Goal: Task Accomplishment & Management: Complete application form

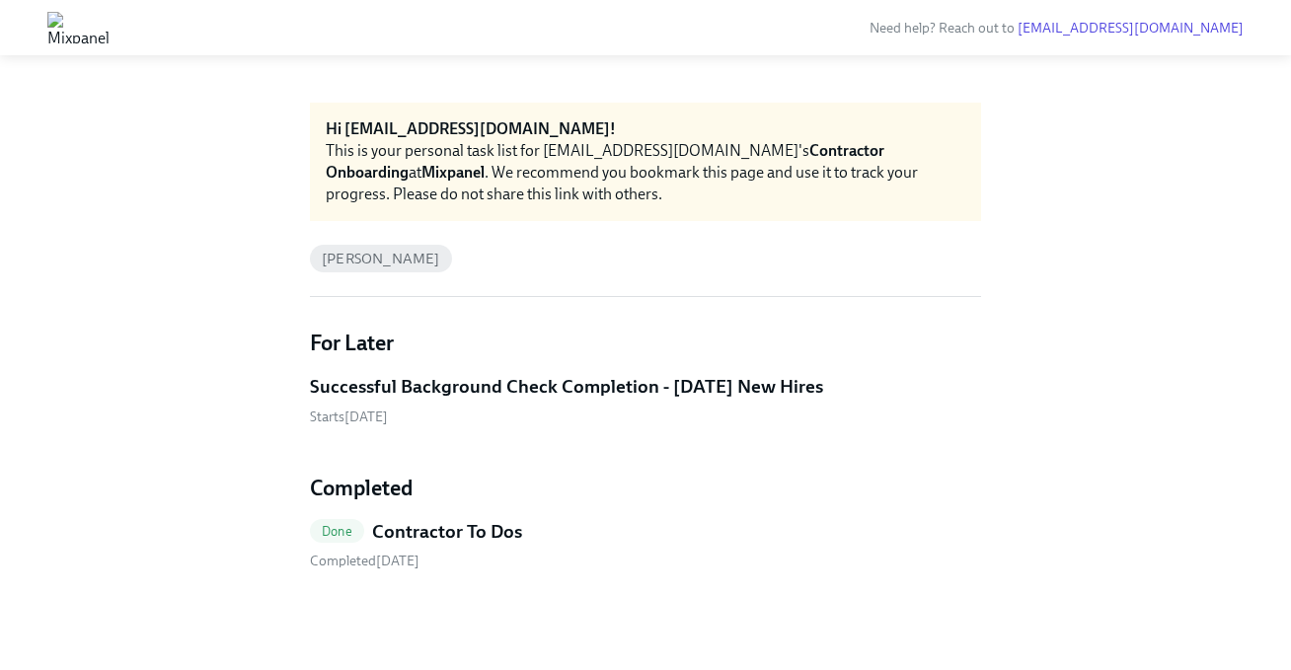
click at [519, 386] on h5 "Successful Background Check Completion - [DATE] New Hires" at bounding box center [566, 387] width 513 height 26
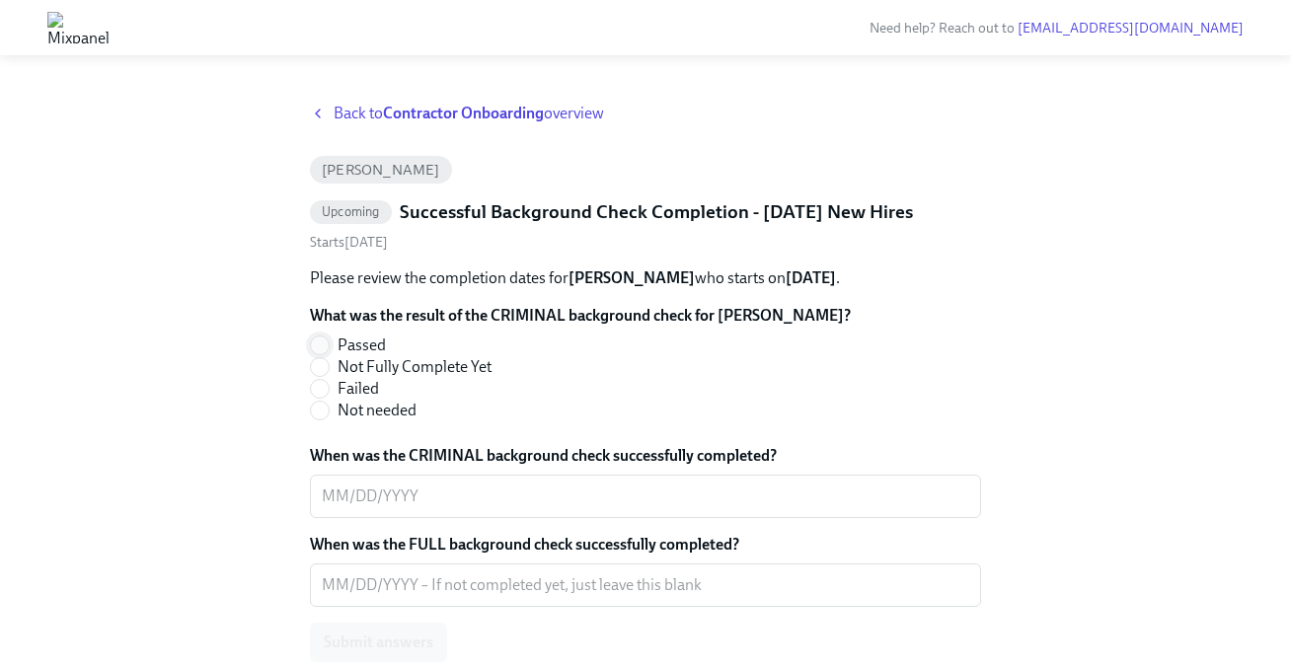
click at [322, 354] on input "Passed" at bounding box center [320, 346] width 18 height 18
radio input "true"
click at [343, 508] on textarea "When was the CRIMINAL background check successfully completed?" at bounding box center [645, 497] width 647 height 24
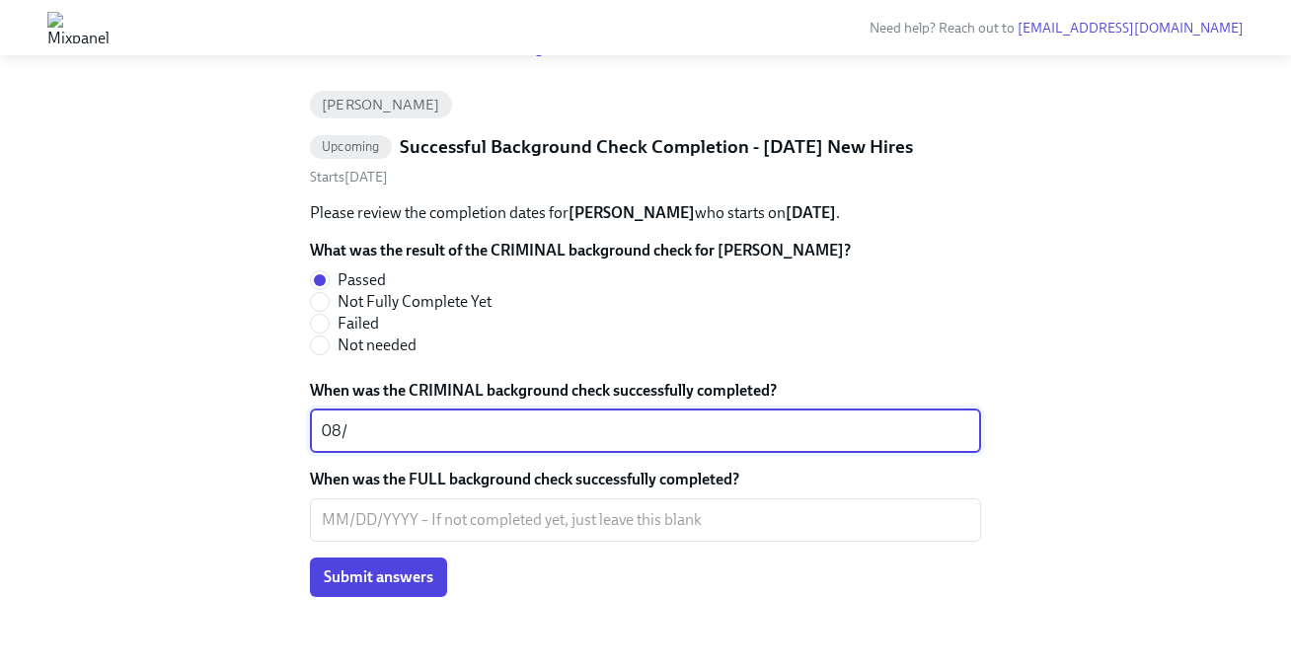
scroll to position [66, 0]
type textarea "08/18/2025"
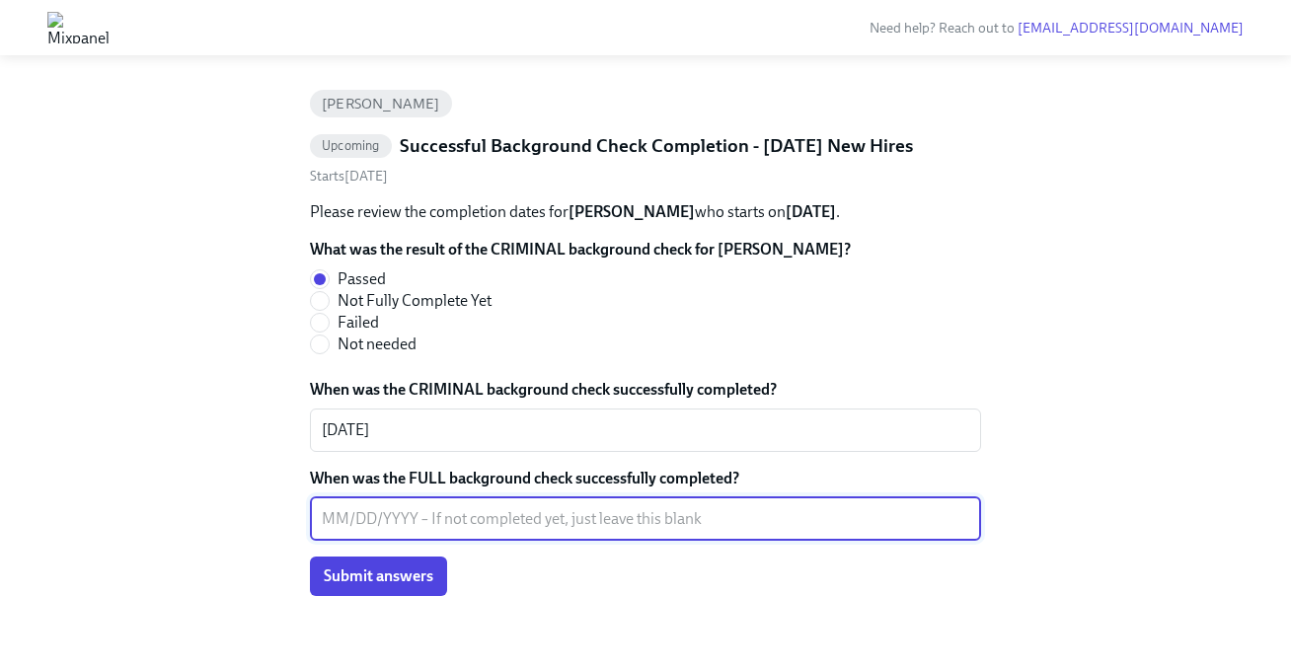
click at [421, 531] on textarea "When was the FULL background check successfully completed?" at bounding box center [645, 519] width 647 height 24
type textarea "08/18/2025"
click at [395, 586] on span "Submit answers" at bounding box center [379, 577] width 110 height 20
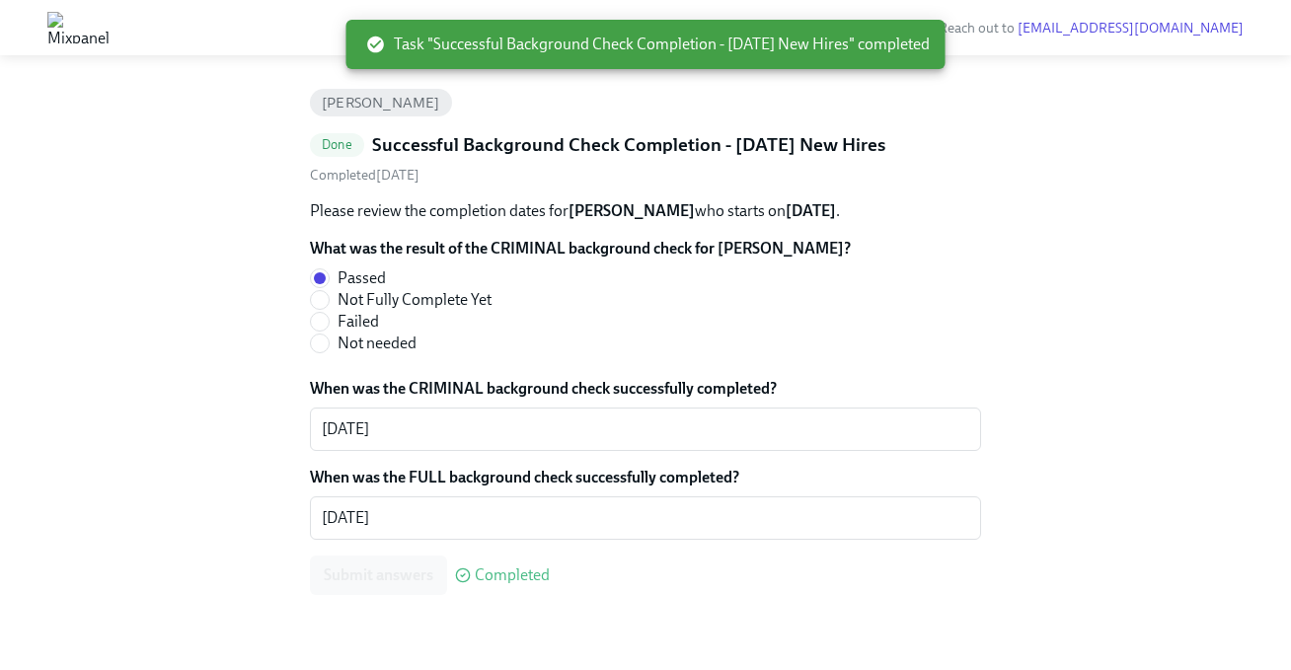
scroll to position [86, 0]
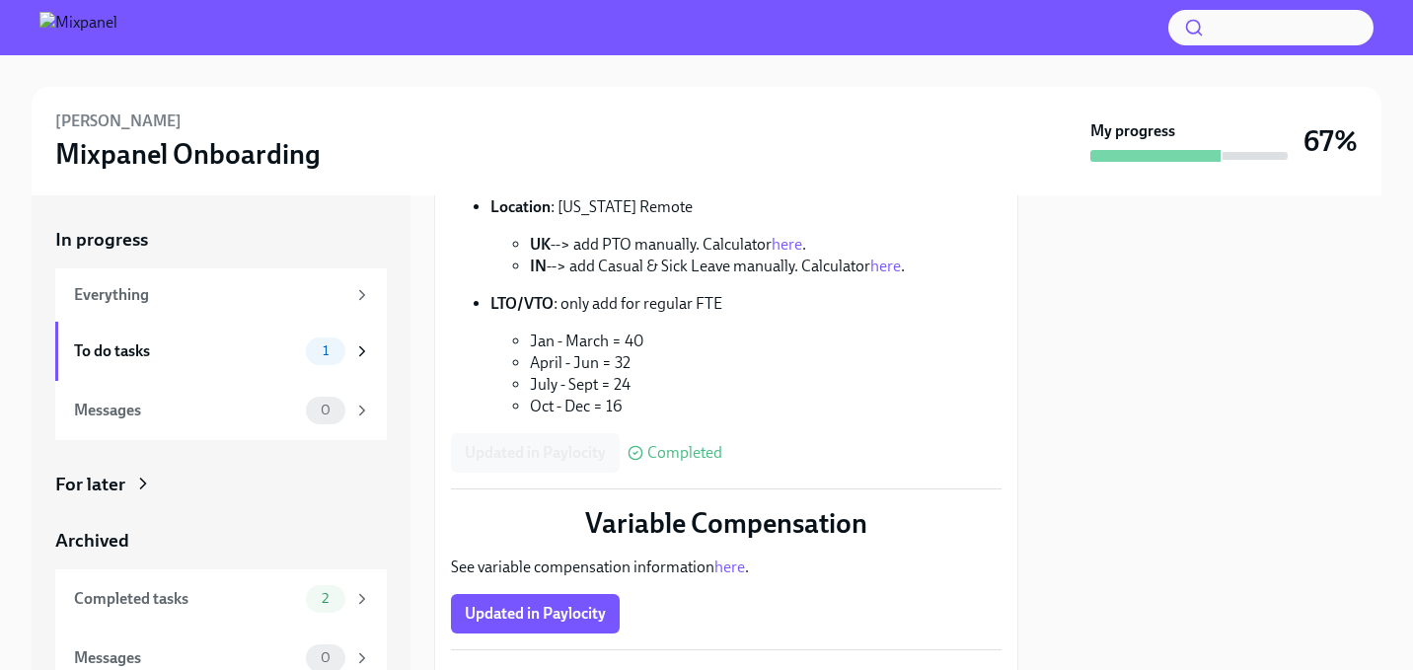
scroll to position [476, 0]
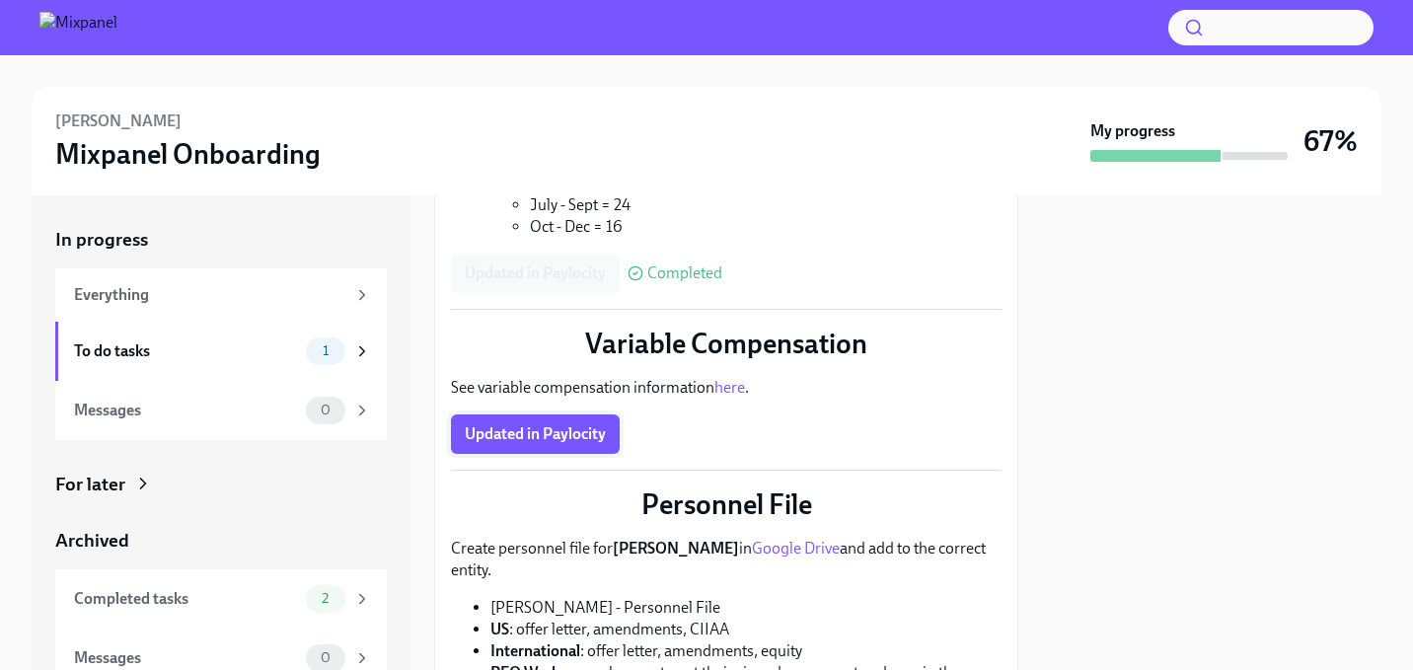
click at [567, 439] on span "Updated in Paylocity" at bounding box center [535, 434] width 141 height 20
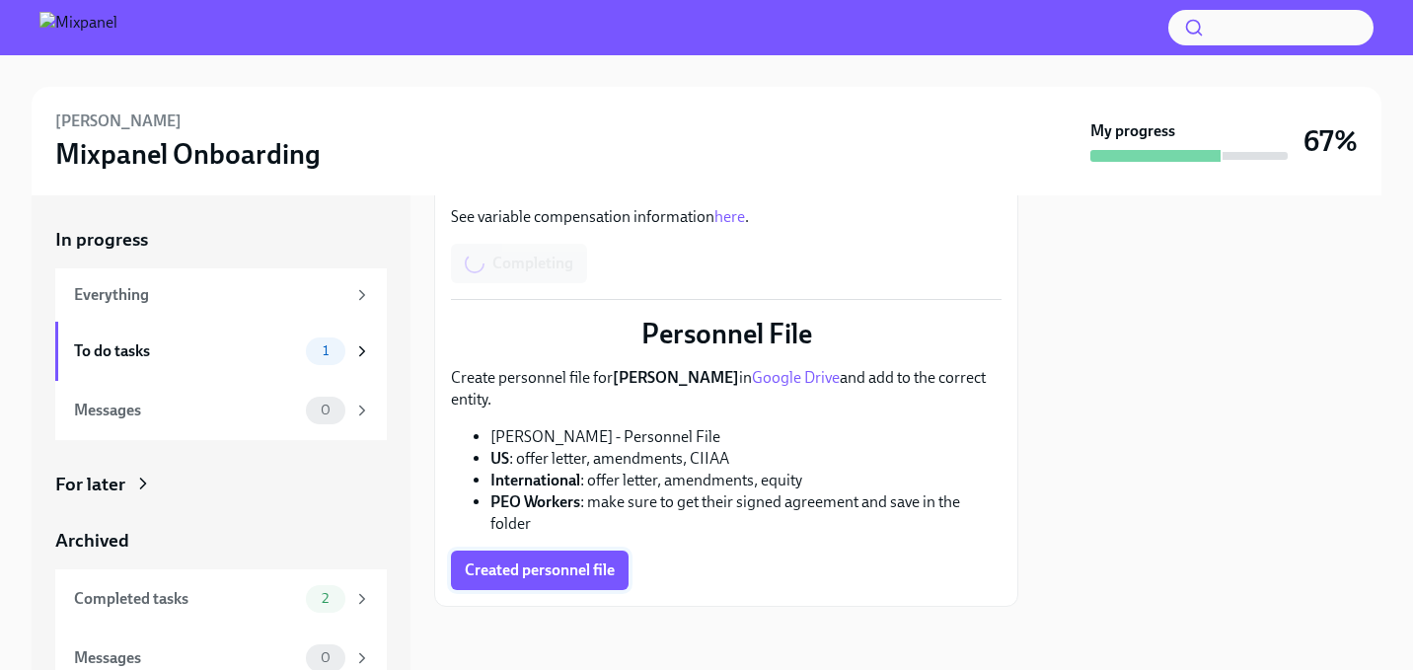
click at [575, 582] on button "Created personnel file" at bounding box center [540, 570] width 178 height 39
